Goal: Understand process/instructions: Learn about a topic

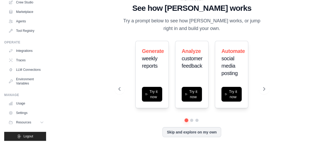
scroll to position [2, 0]
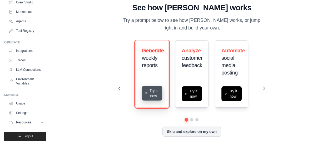
click at [151, 96] on button "Try it now" at bounding box center [152, 93] width 20 height 15
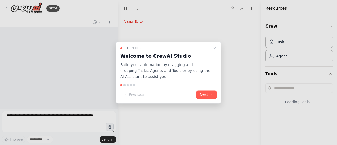
select select "****"
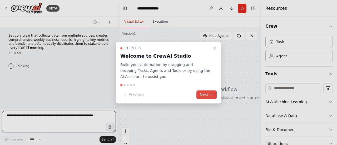
click at [203, 97] on button "Next" at bounding box center [206, 94] width 20 height 9
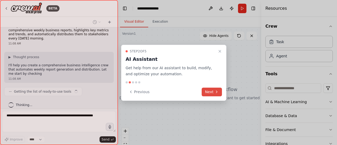
scroll to position [14, 0]
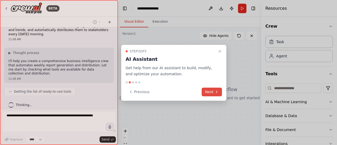
click at [203, 97] on div "Step 2 of 5 AI Assistant Get help from our AI assistant to build, modify, and o…" at bounding box center [173, 73] width 105 height 56
click at [207, 93] on button "Next" at bounding box center [212, 92] width 20 height 9
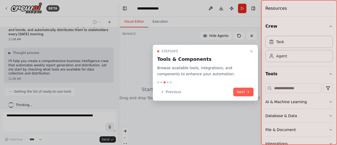
click at [254, 93] on div "Step 3 of 5 Tools & Components Browse available tools, integrations, and compon…" at bounding box center [205, 73] width 105 height 56
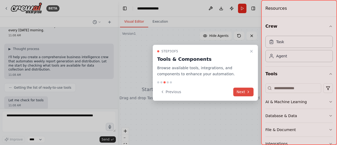
click at [247, 93] on icon at bounding box center [248, 92] width 4 height 4
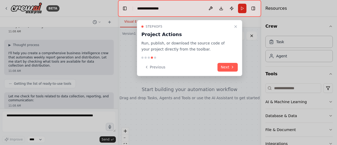
scroll to position [48, 0]
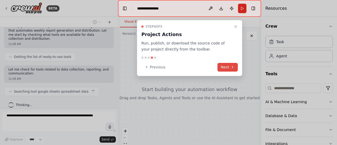
click at [235, 68] on button "Next" at bounding box center [228, 67] width 20 height 9
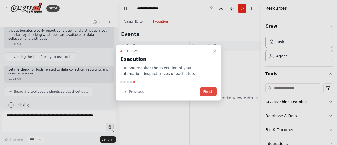
click at [213, 91] on button "Finish" at bounding box center [208, 91] width 17 height 9
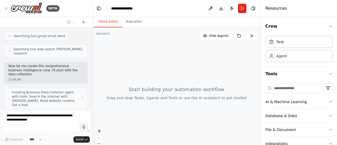
scroll to position [134, 0]
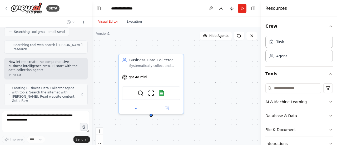
drag, startPoint x: 117, startPoint y: 92, endPoint x: 92, endPoint y: 95, distance: 25.3
click at [92, 95] on div "**********" at bounding box center [168, 72] width 337 height 145
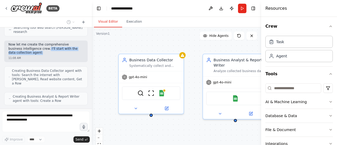
drag, startPoint x: 32, startPoint y: 41, endPoint x: 34, endPoint y: 45, distance: 4.2
click at [34, 45] on p "Now let me create the comprehensive business intelligence crew. I'll start with…" at bounding box center [45, 49] width 75 height 12
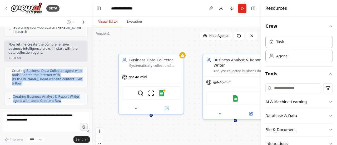
scroll to position [168, 0]
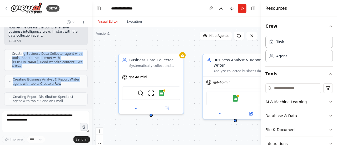
drag, startPoint x: 22, startPoint y: 63, endPoint x: 60, endPoint y: 68, distance: 38.2
click at [60, 68] on div "Set up a crew that collects data from multiple sources, creates comprehensive w…" at bounding box center [46, 67] width 92 height 81
click at [59, 75] on div "Creating Business Analyst & Report Writer agent with tools: Create a Row" at bounding box center [45, 81] width 83 height 13
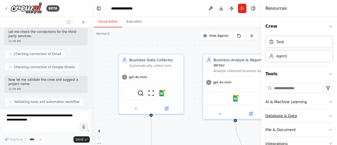
scroll to position [337, 0]
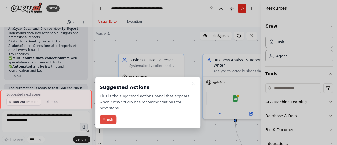
click at [112, 115] on button "Finish" at bounding box center [108, 119] width 17 height 9
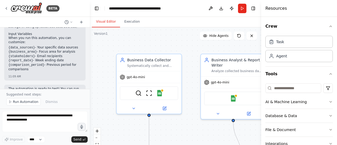
scroll to position [613, 0]
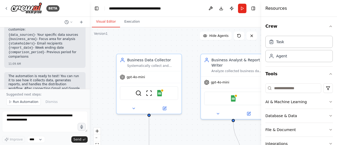
drag, startPoint x: 90, startPoint y: 83, endPoint x: 90, endPoint y: 75, distance: 8.4
click at [90, 75] on div "BETA Set up a crew that collects data from multiple sources, creates comprehens…" at bounding box center [168, 72] width 337 height 145
